Goal: Find specific page/section: Find specific page/section

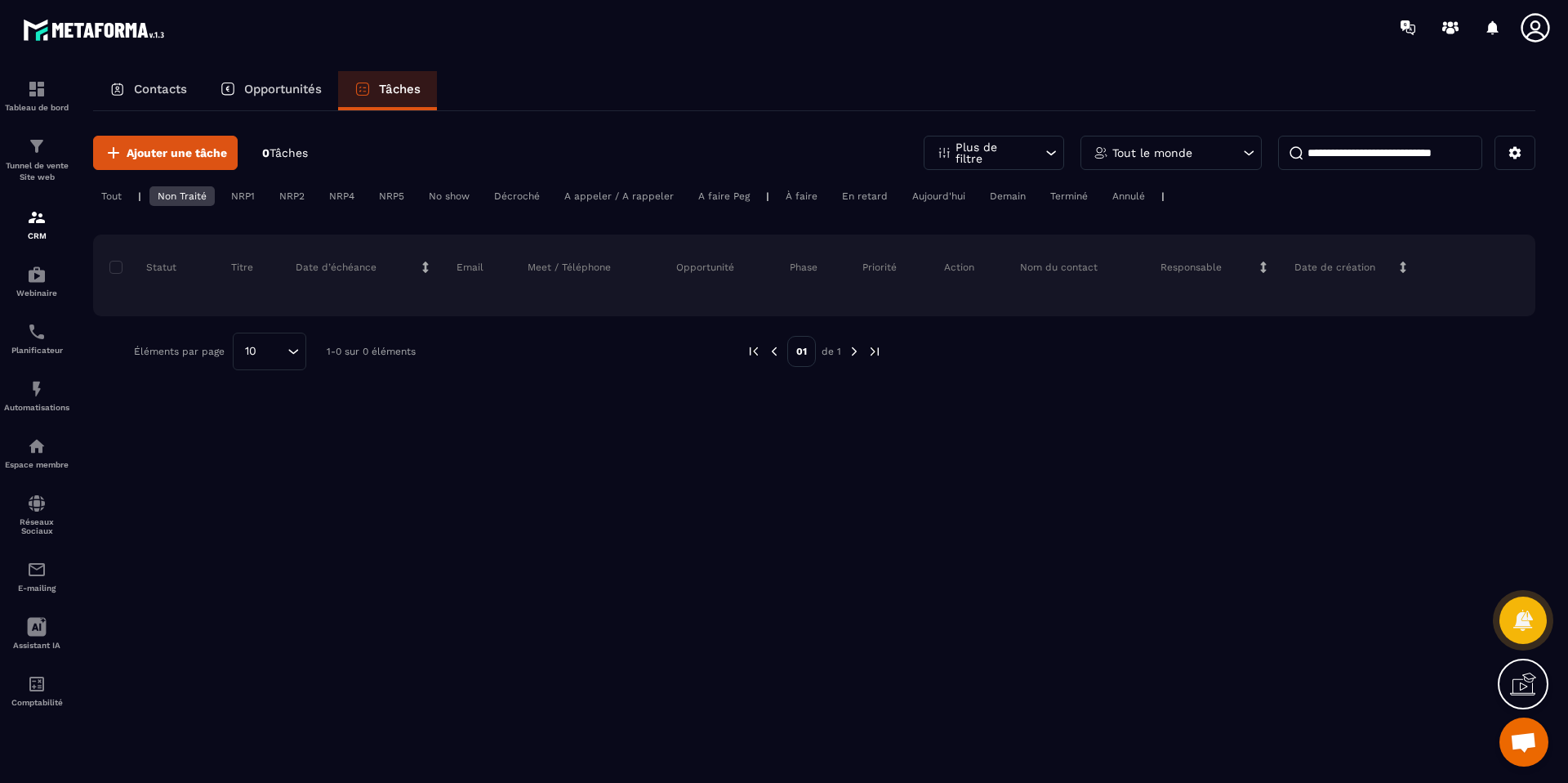
click at [785, 194] on div "À faire" at bounding box center [802, 196] width 48 height 20
click at [37, 339] on img at bounding box center [36, 331] width 20 height 20
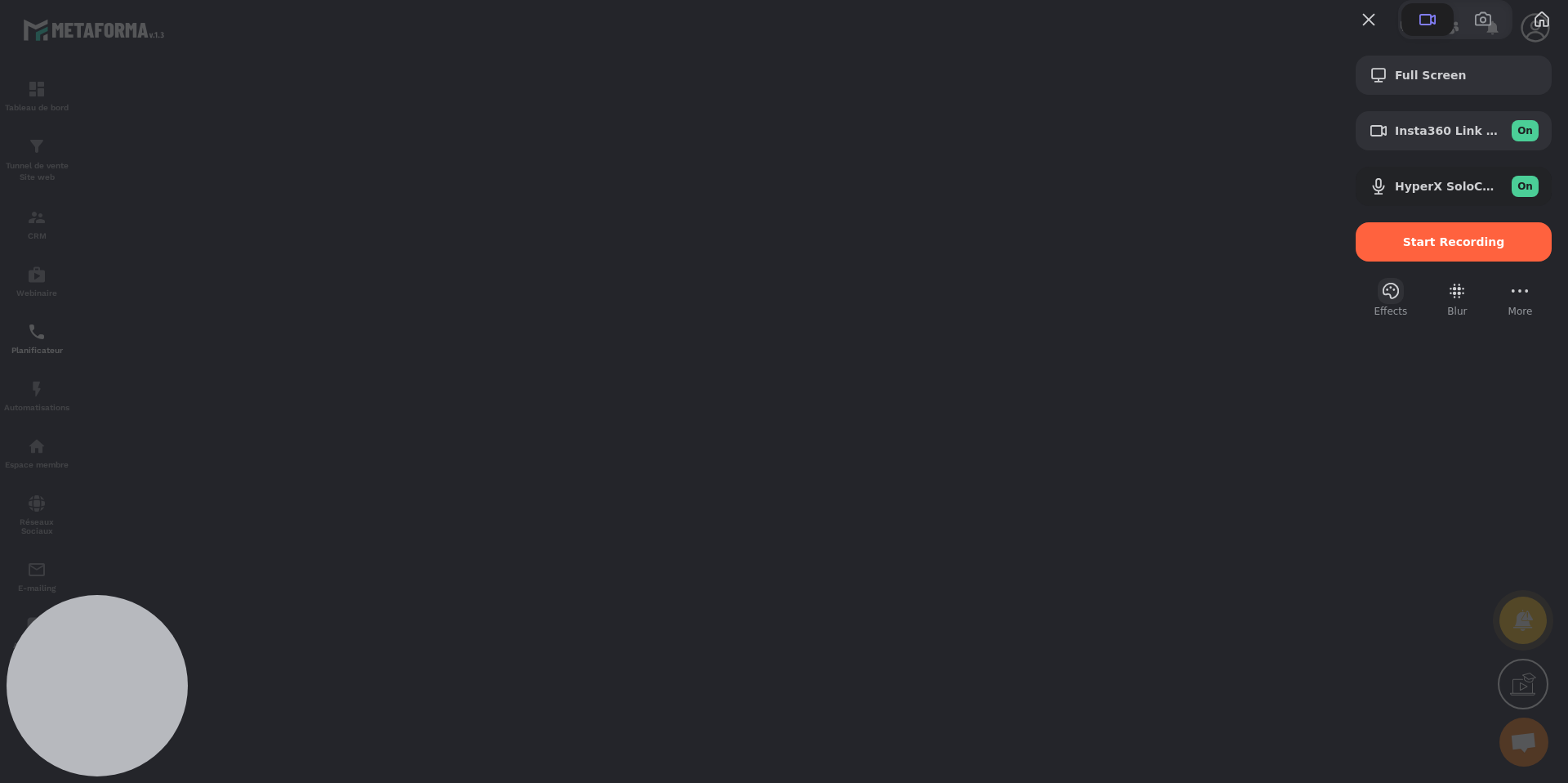
drag, startPoint x: 1342, startPoint y: 331, endPoint x: 1376, endPoint y: 331, distance: 34.0
click at [1356, 319] on div "Effects Blur More" at bounding box center [1453, 298] width 196 height 41
click at [1379, 304] on button "Effects" at bounding box center [1391, 290] width 27 height 27
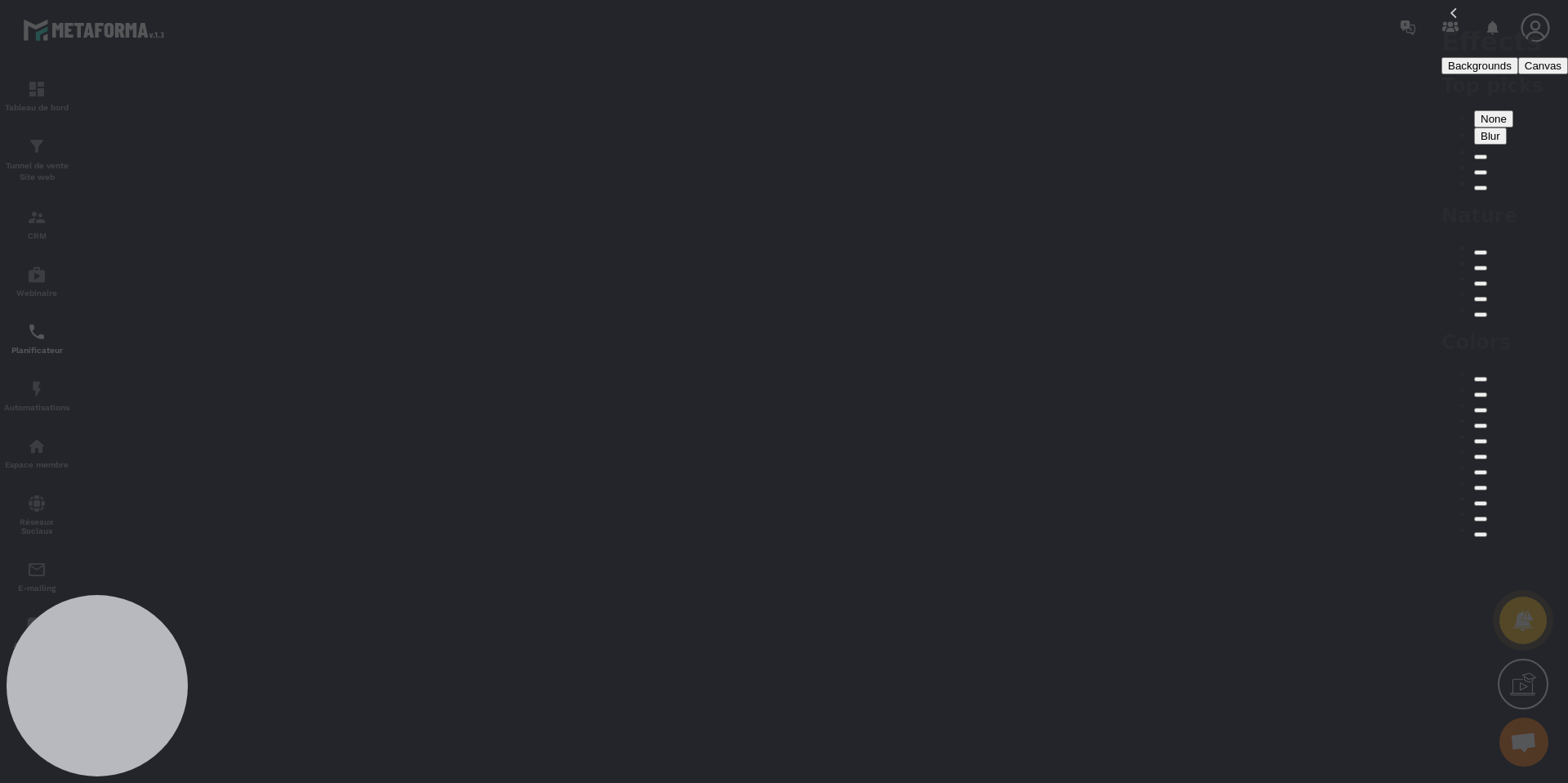
click at [1480, 142] on span "Blur" at bounding box center [1490, 136] width 20 height 12
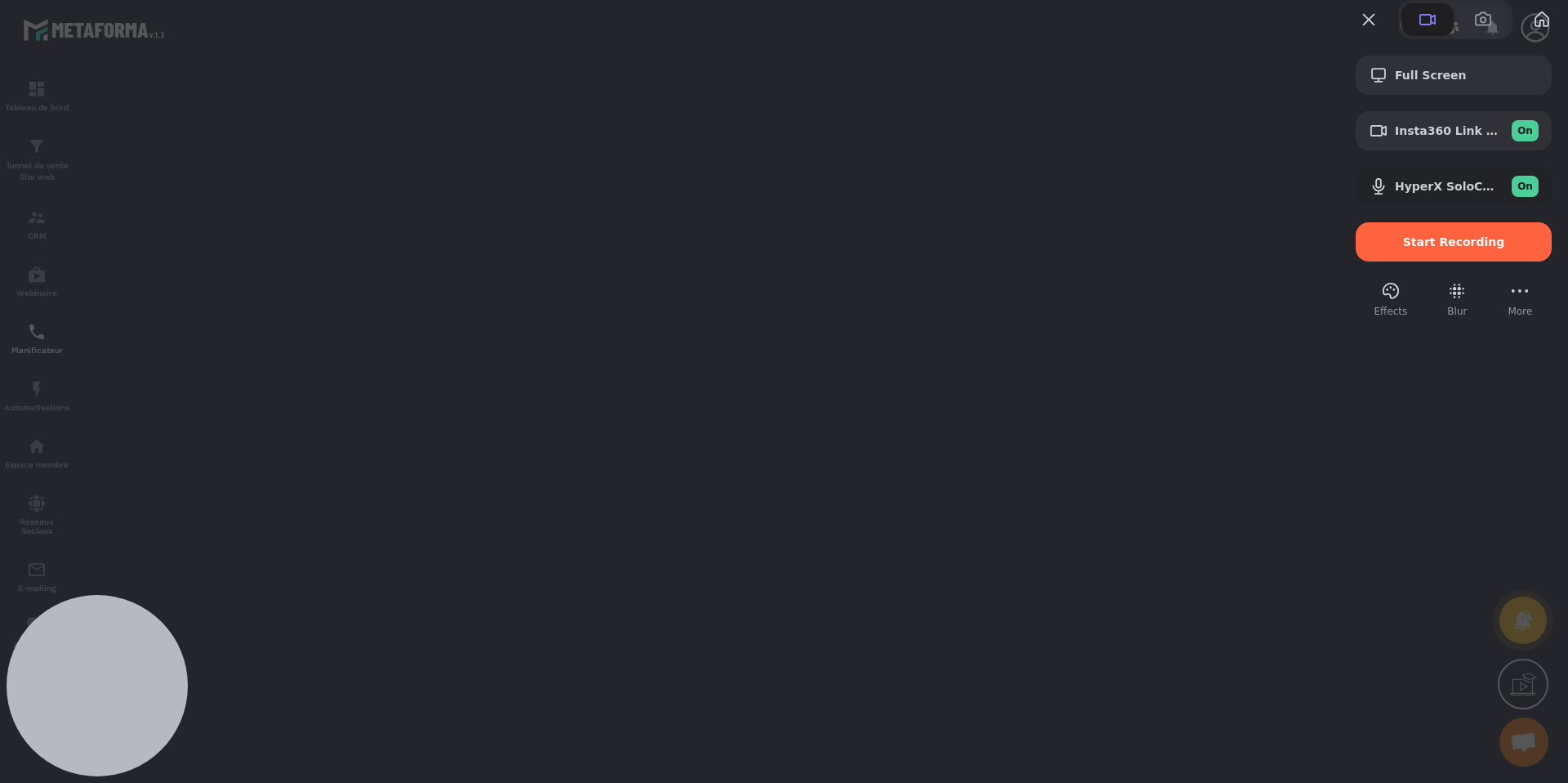
click at [1415, 248] on span "Start Recording" at bounding box center [1455, 241] width 102 height 13
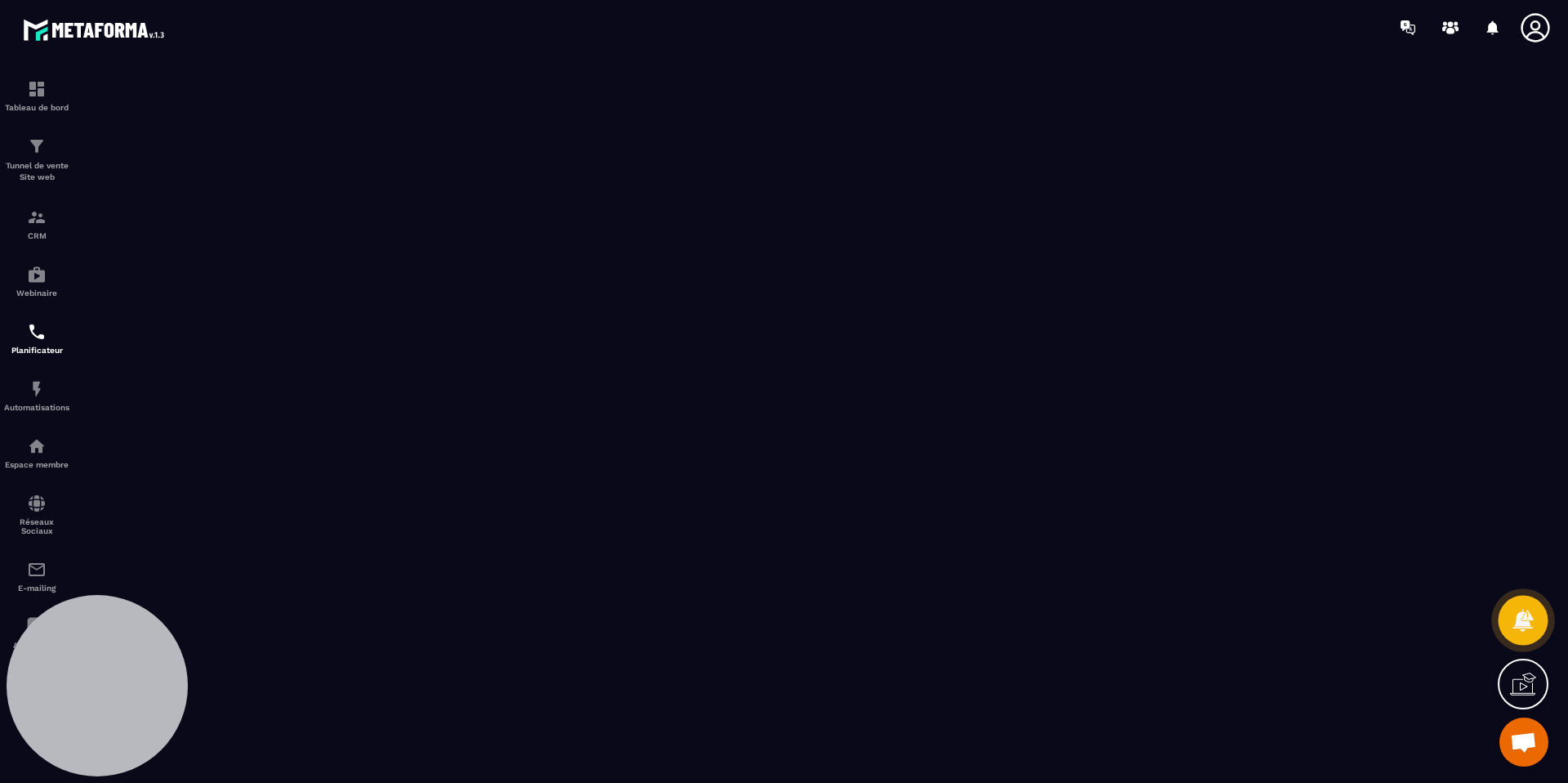
click at [1523, 610] on icon at bounding box center [1523, 620] width 24 height 24
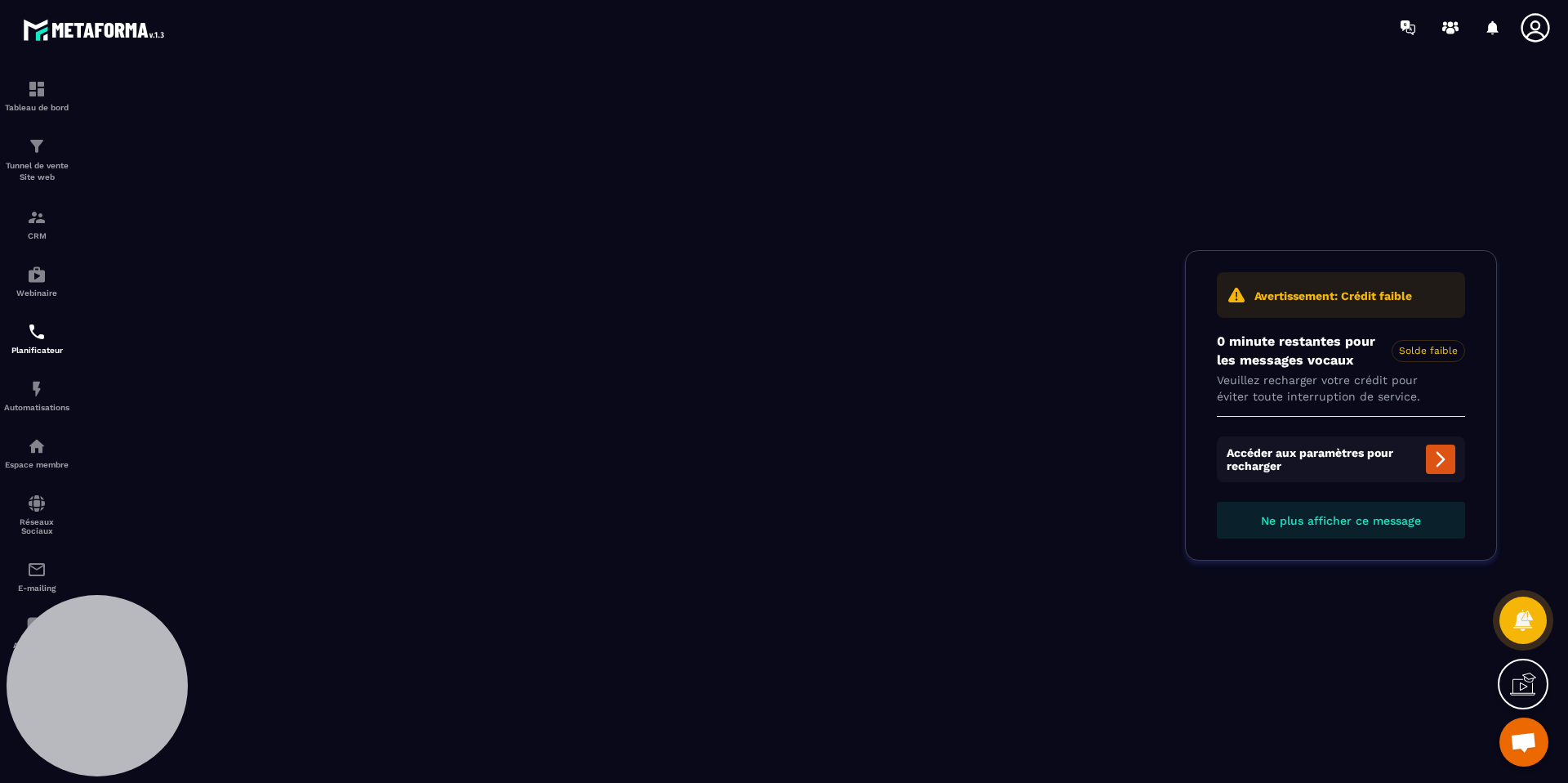
click at [1397, 519] on span "Ne plus afficher ce message" at bounding box center [1341, 519] width 160 height 13
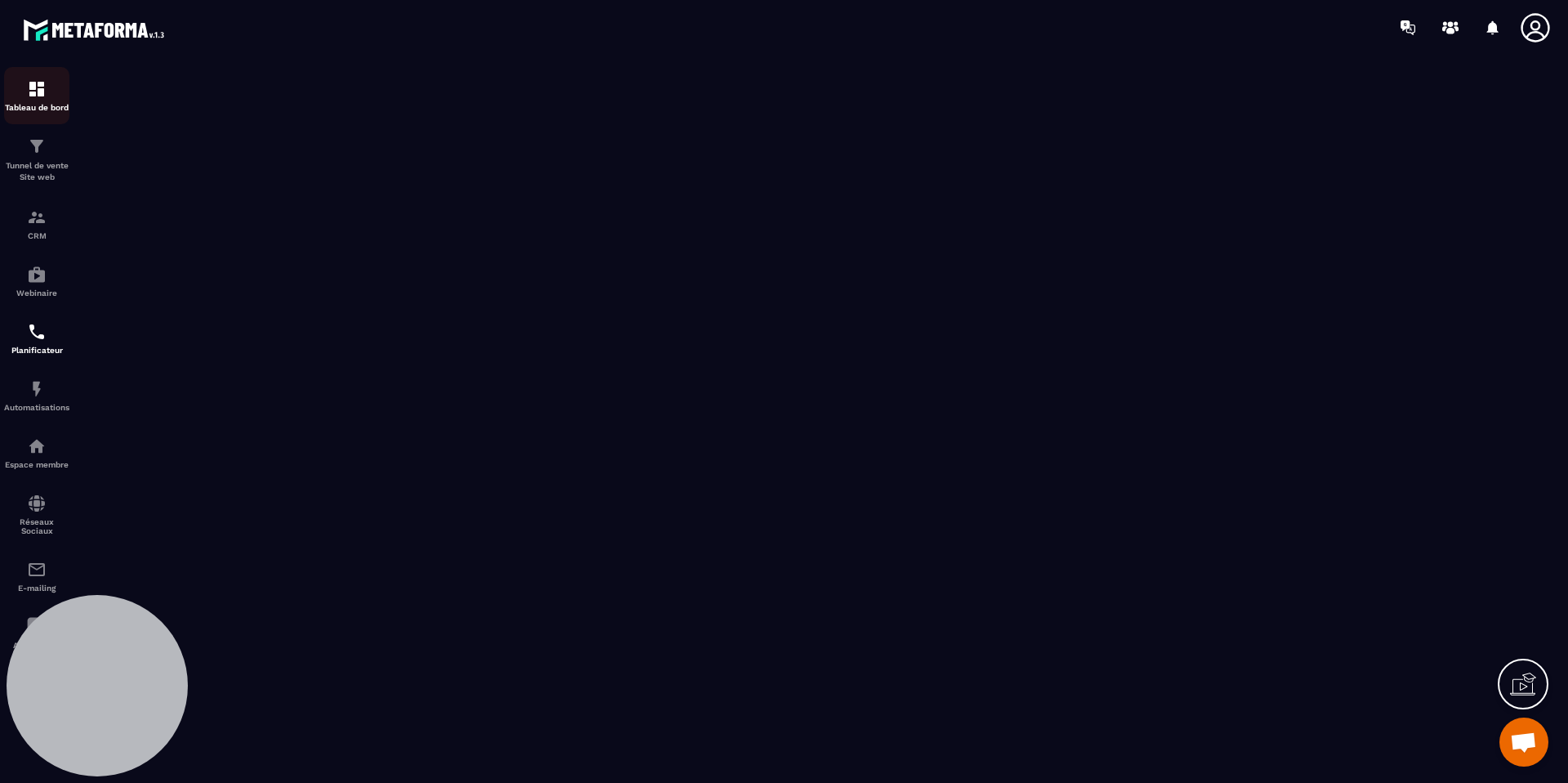
click at [40, 106] on p "Tableau de bord" at bounding box center [36, 107] width 65 height 9
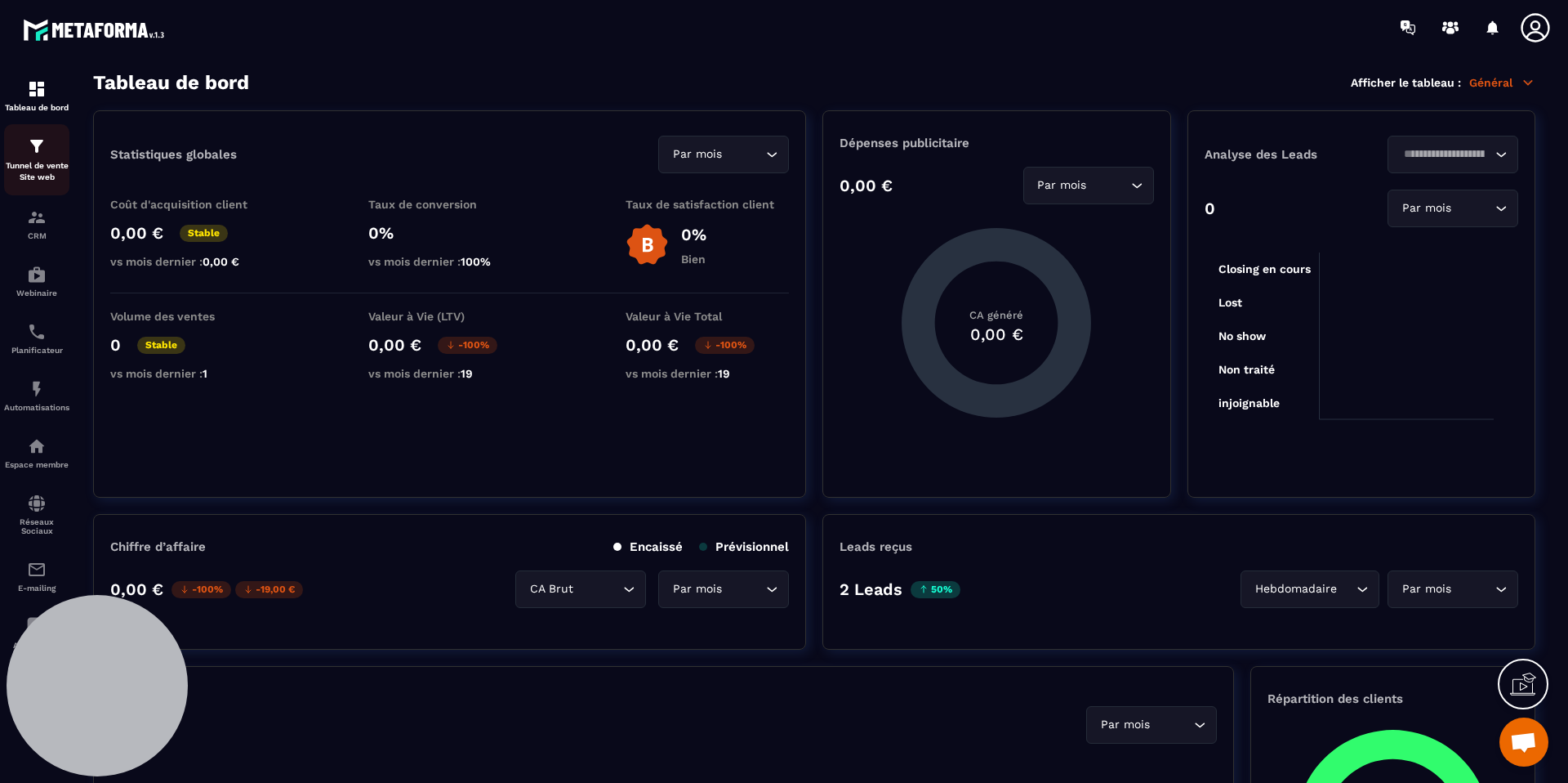
click at [46, 171] on p "Tunnel de vente Site web" at bounding box center [36, 171] width 65 height 23
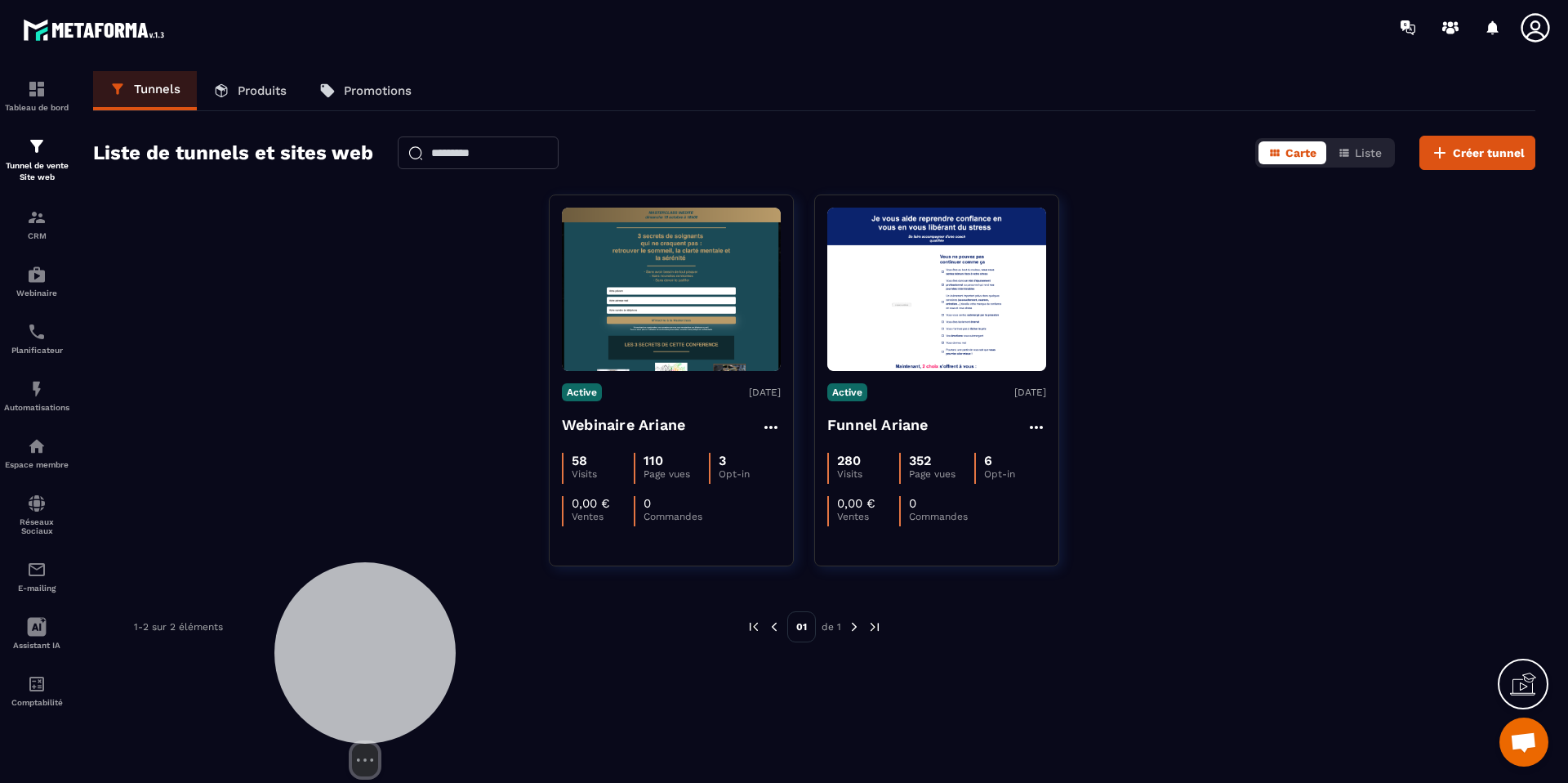
drag, startPoint x: 92, startPoint y: 643, endPoint x: 346, endPoint y: 658, distance: 254.4
click at [346, 658] on div at bounding box center [365, 652] width 181 height 181
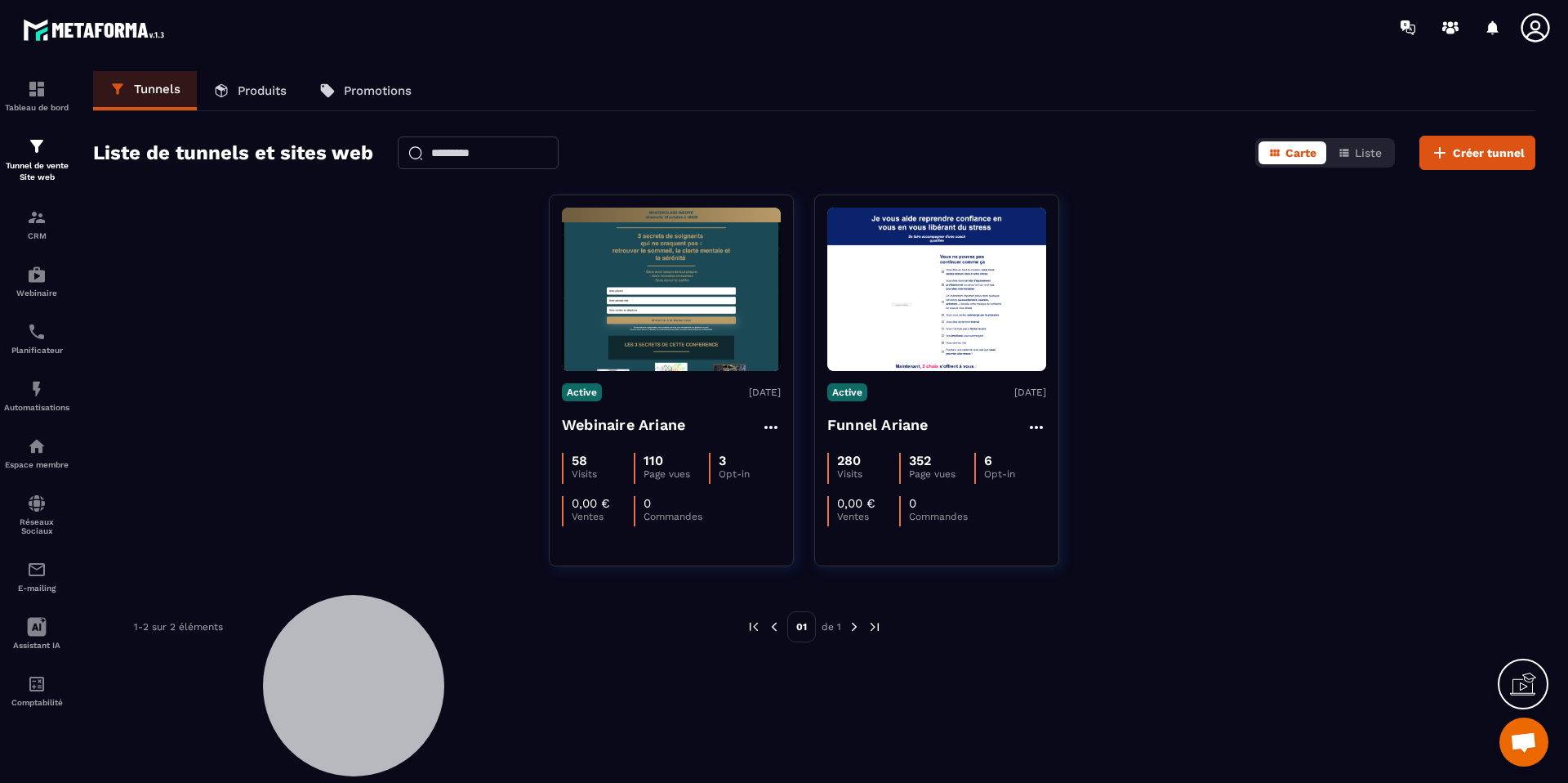
click at [349, 496] on div "Active [DATE] Webinaire Ariane 58 Visits 110 Page vues 3 Opt-in 0,00 € Ventes 0…" at bounding box center [814, 391] width 1442 height 392
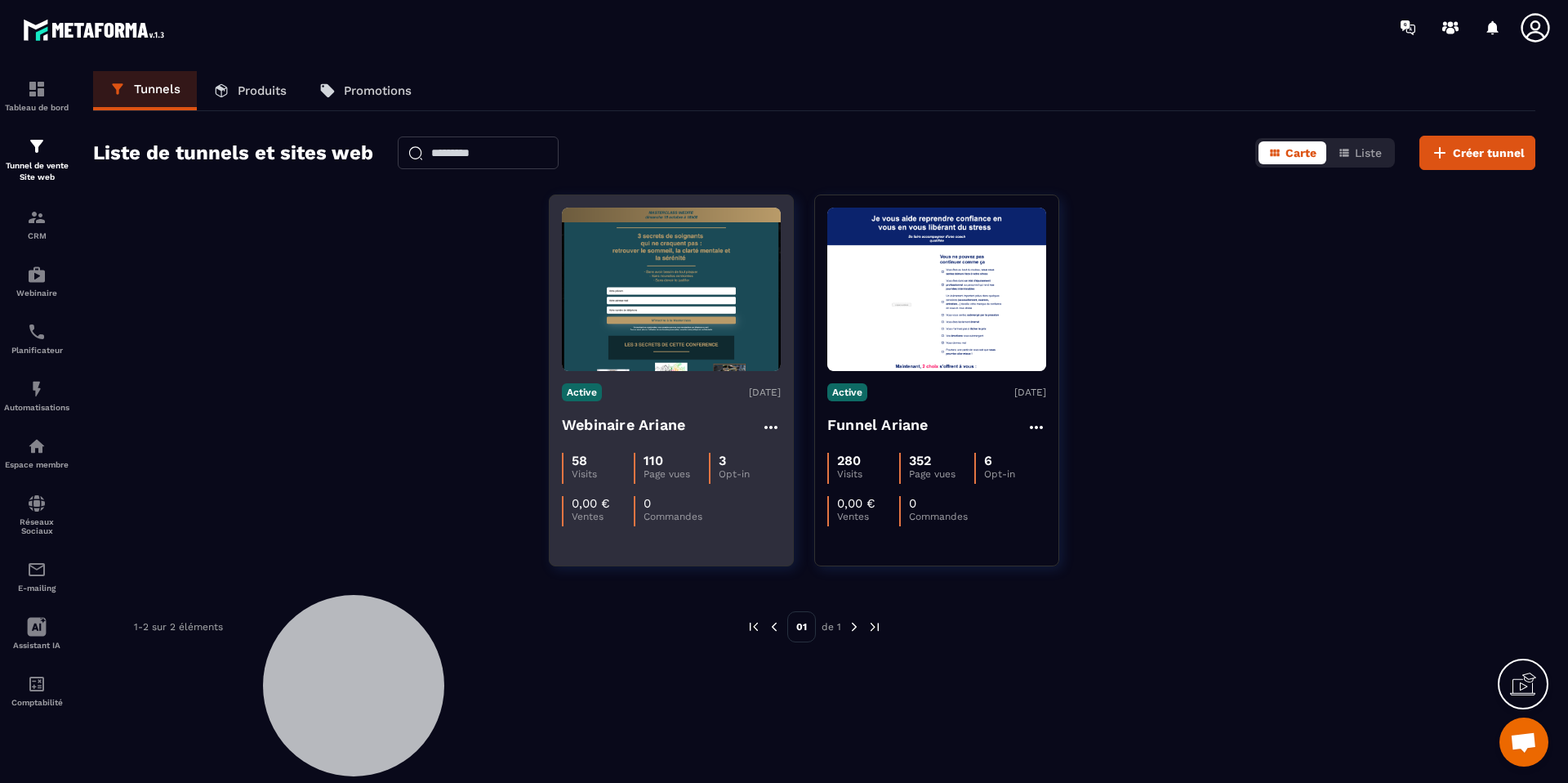
click at [641, 423] on h4 "Webinaire Ariane" at bounding box center [623, 424] width 123 height 23
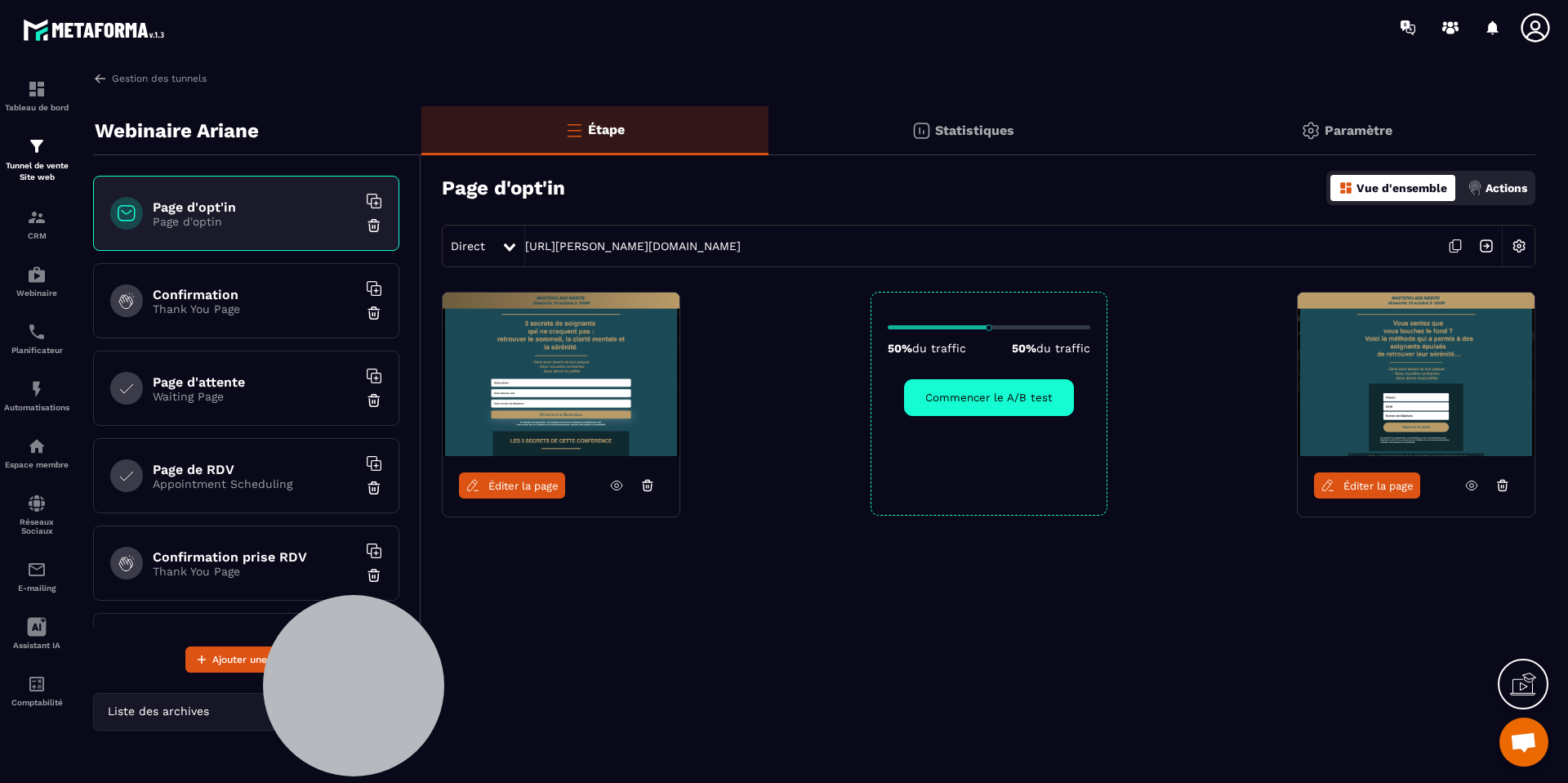
click at [622, 489] on icon at bounding box center [616, 485] width 15 height 15
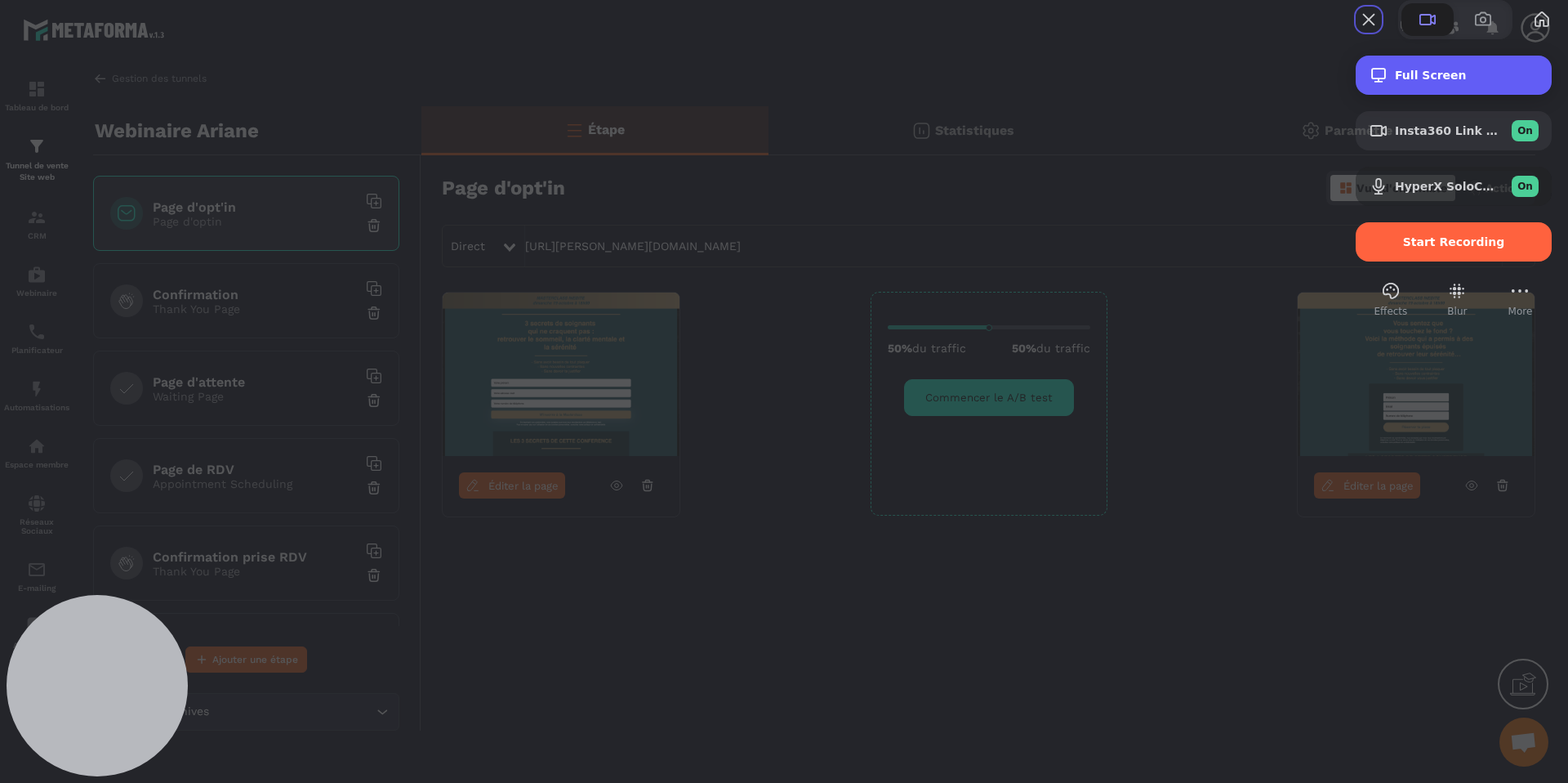
click at [1452, 94] on div "Full Screen" at bounding box center [1453, 75] width 196 height 39
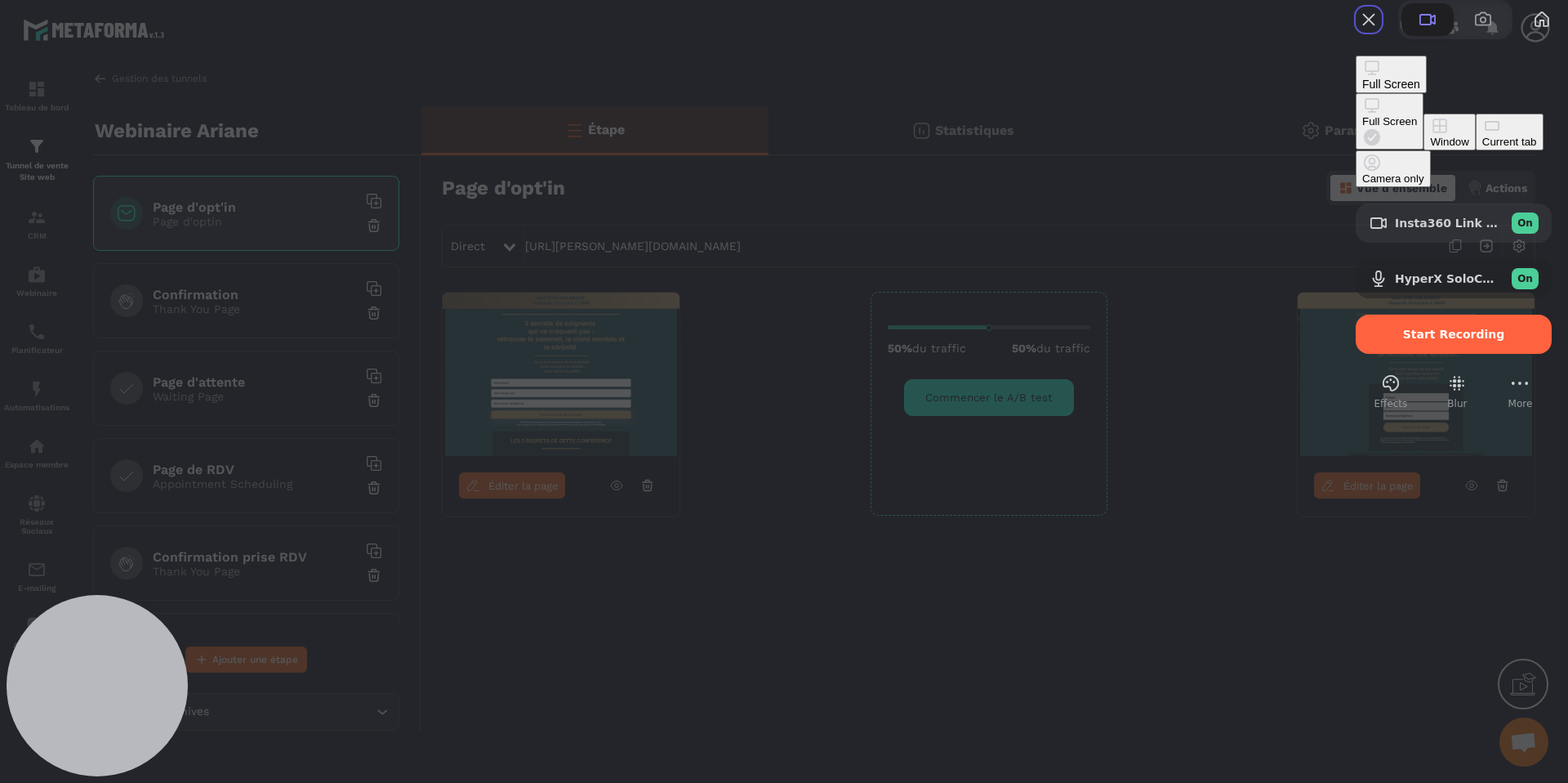
click at [1423, 151] on button "Window" at bounding box center [1449, 131] width 51 height 36
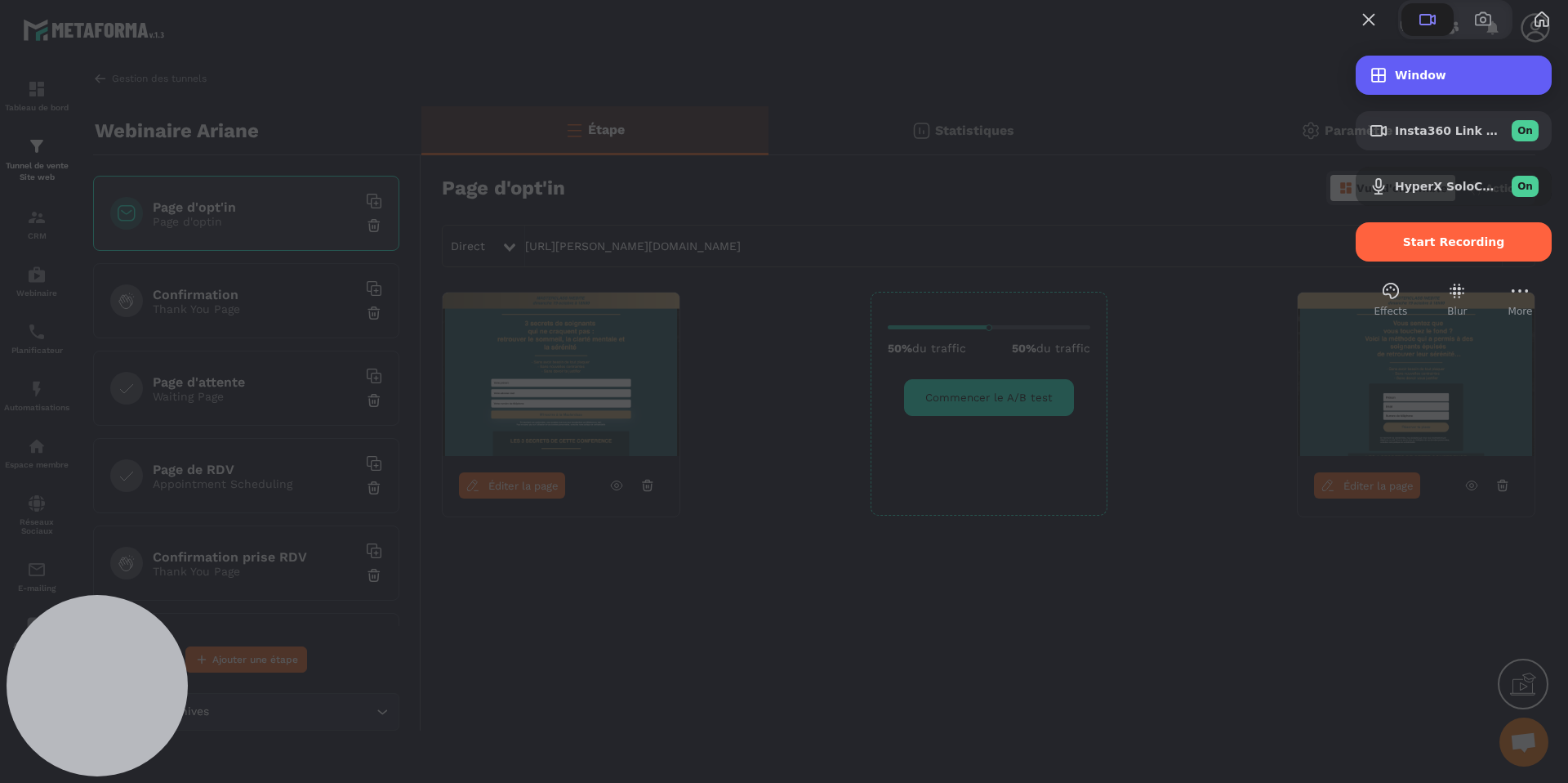
click at [1417, 94] on div "Window" at bounding box center [1453, 75] width 196 height 39
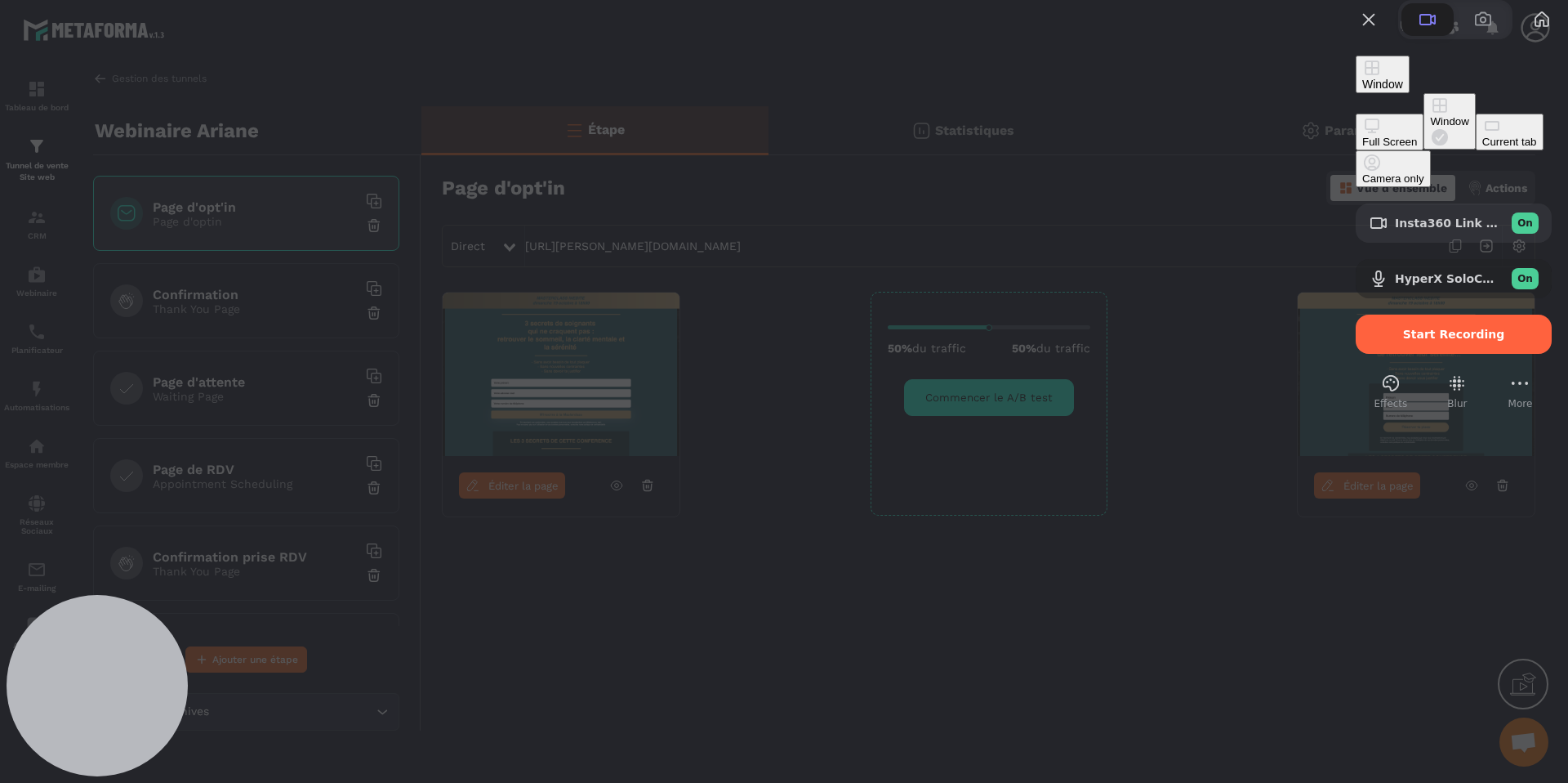
click at [1356, 123] on button "Full Screen" at bounding box center [1389, 131] width 68 height 36
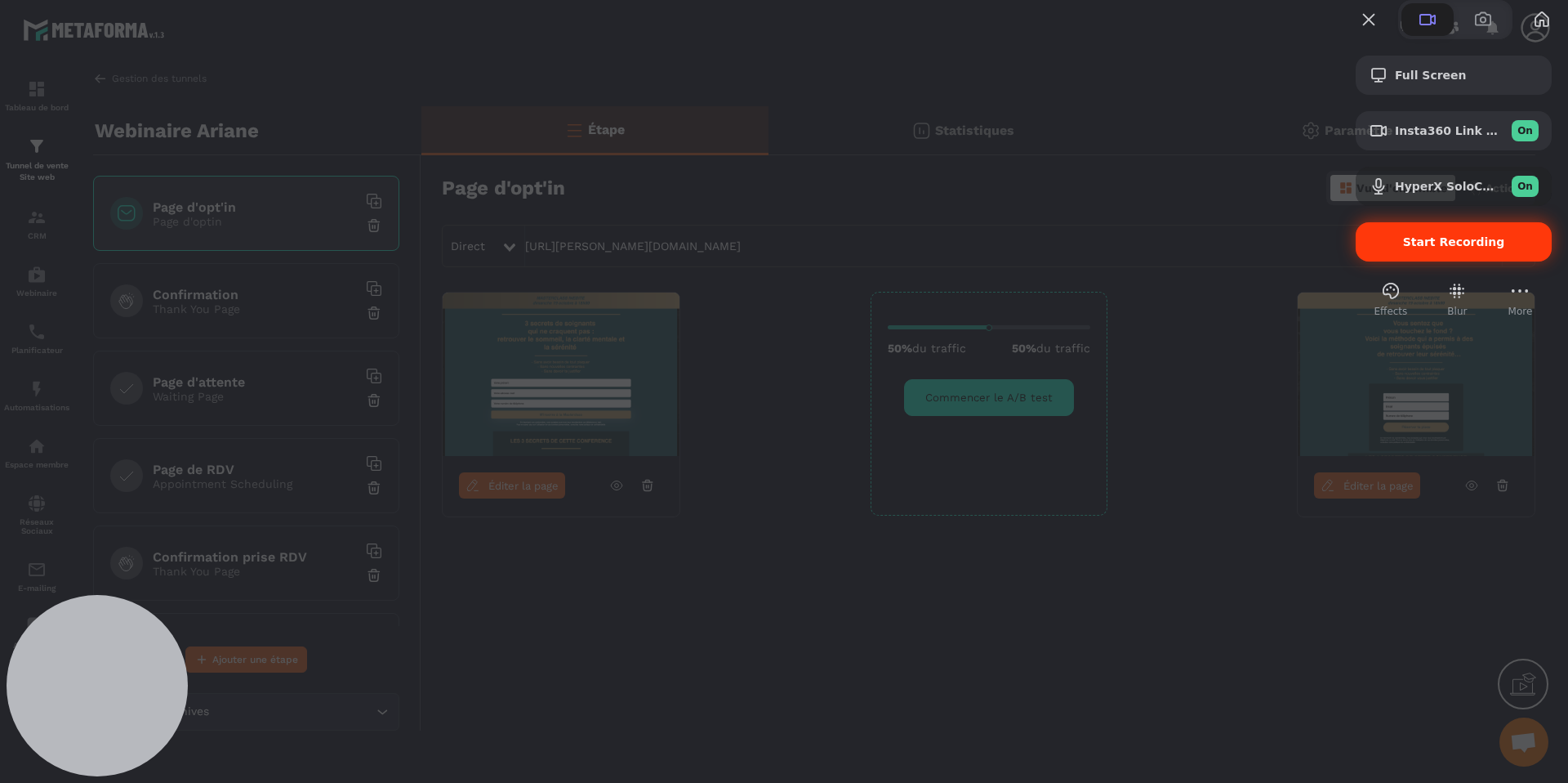
click at [1415, 248] on span "Start Recording" at bounding box center [1455, 241] width 102 height 13
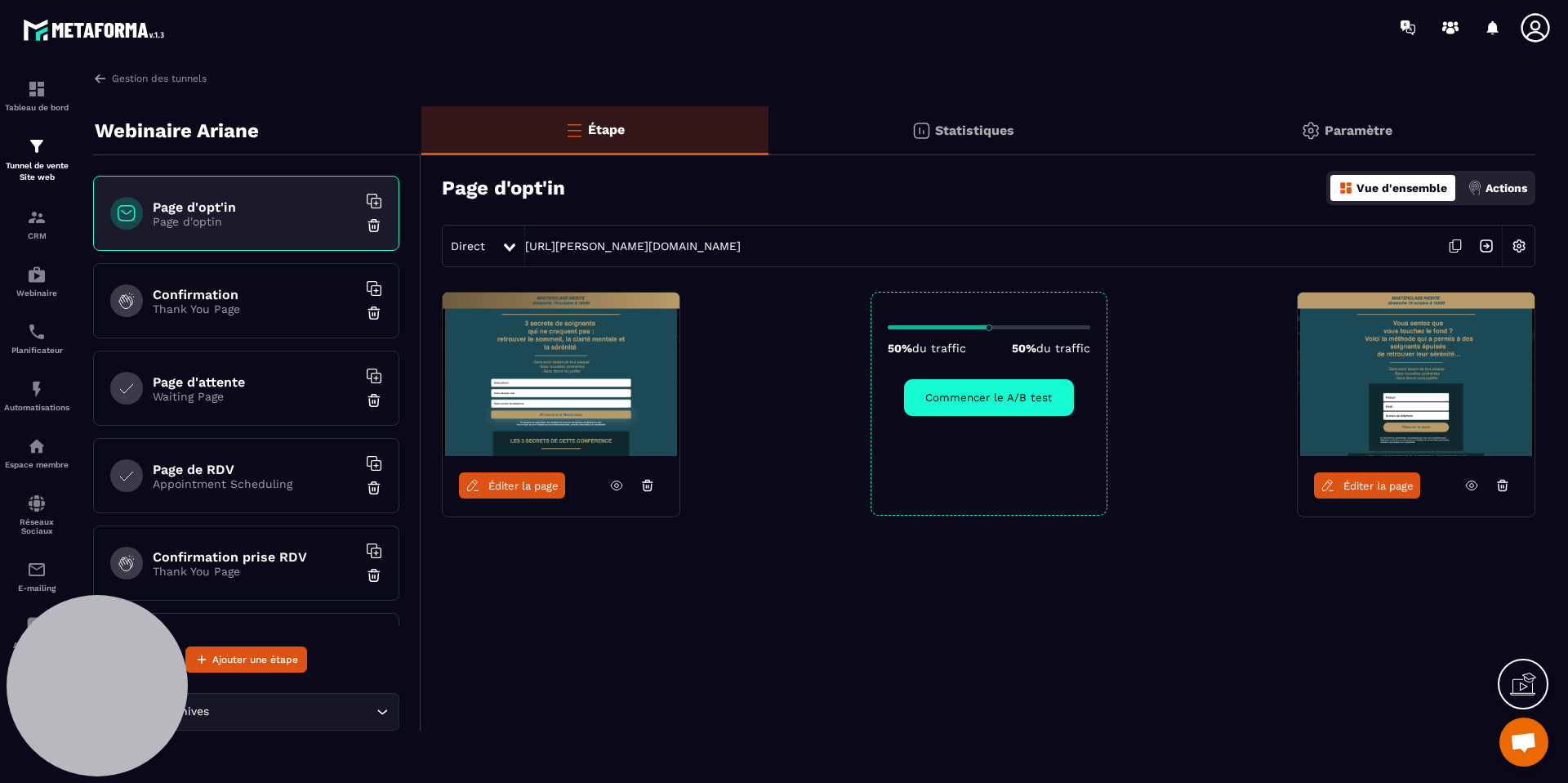
click at [537, 489] on span "Éditer la page" at bounding box center [523, 485] width 70 height 12
